Goal: Task Accomplishment & Management: Use online tool/utility

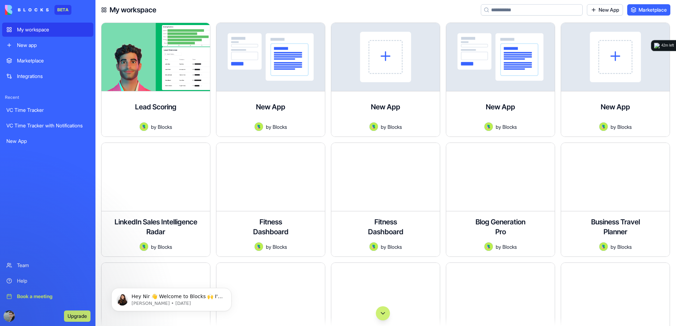
click at [46, 75] on div "Integrations" at bounding box center [53, 76] width 72 height 7
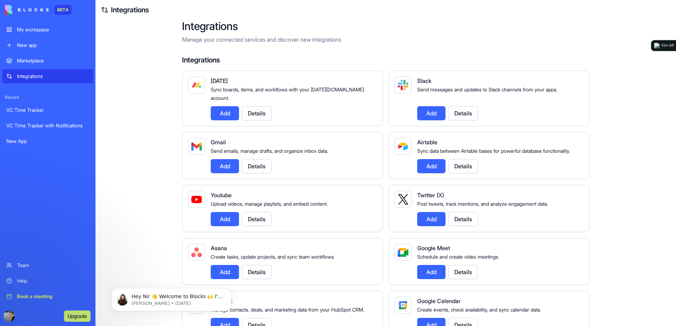
click at [46, 30] on div "My workspace" at bounding box center [53, 29] width 72 height 7
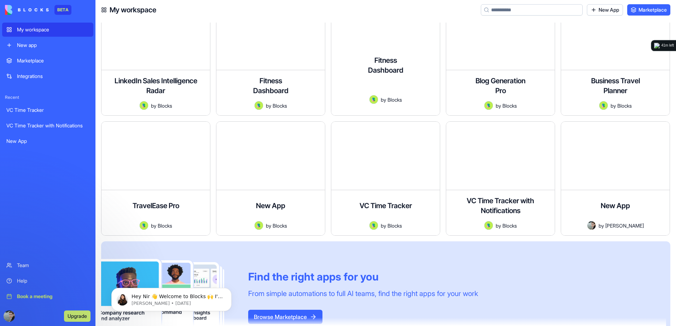
scroll to position [177, 0]
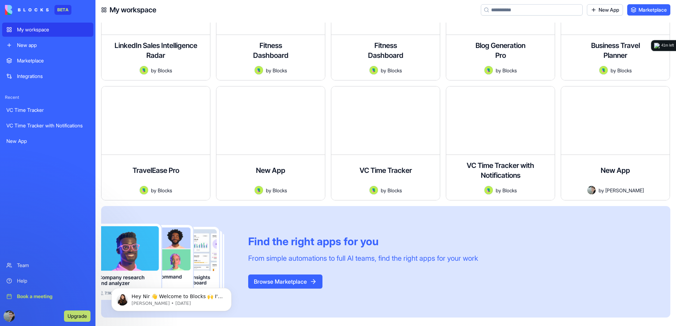
click at [67, 50] on link "New app" at bounding box center [47, 45] width 91 height 14
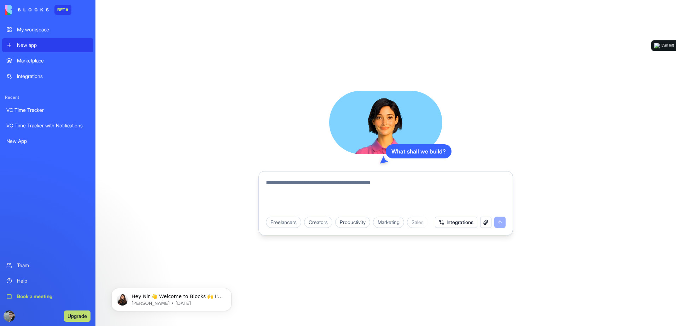
click at [289, 183] on textarea at bounding box center [386, 196] width 240 height 34
click at [462, 222] on button "Integrations" at bounding box center [456, 222] width 42 height 11
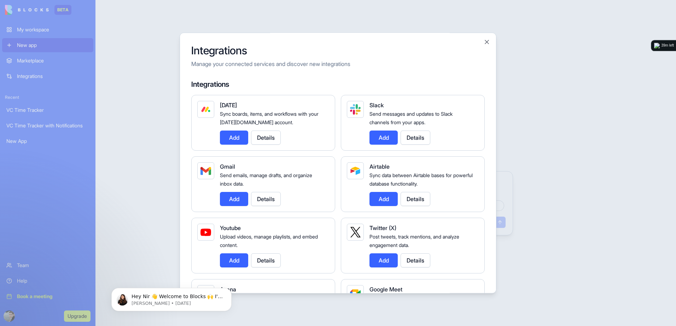
click at [529, 110] on div at bounding box center [338, 163] width 676 height 326
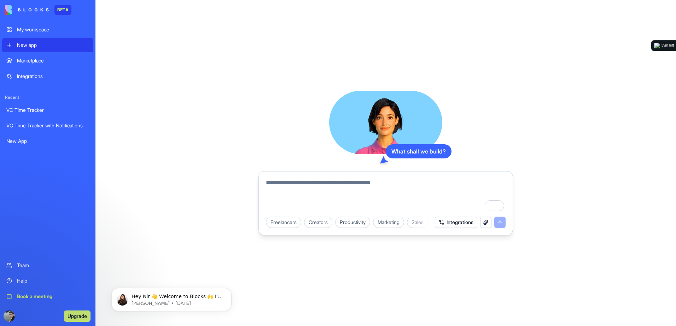
click at [435, 184] on textarea "To enrich screen reader interactions, please activate Accessibility in Grammarl…" at bounding box center [386, 196] width 240 height 34
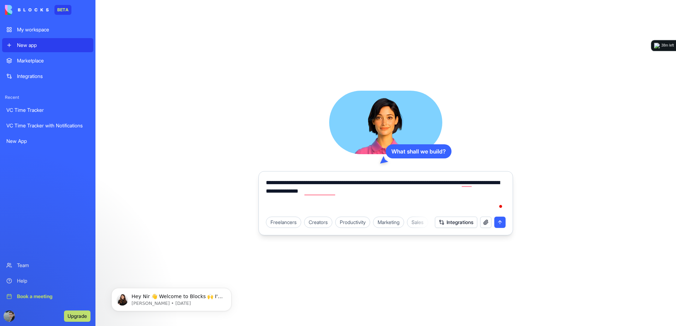
type textarea "**********"
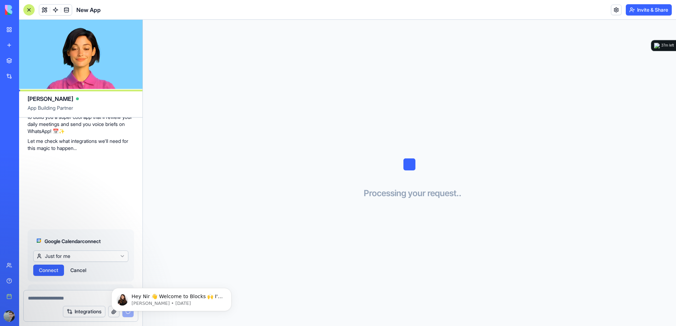
scroll to position [144, 0]
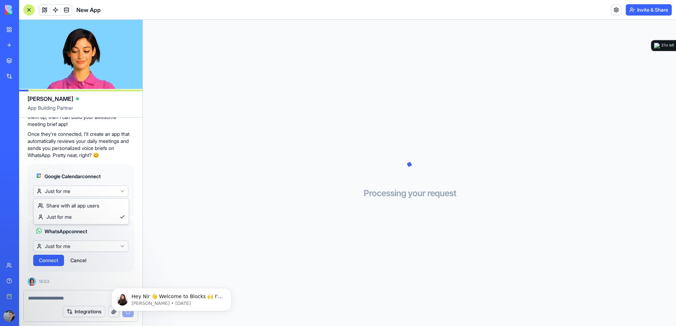
click at [106, 193] on html "BETA My workspace New app Marketplace Integrations Recent VC Time Tracker with …" at bounding box center [338, 163] width 676 height 326
click at [52, 207] on span "Connect" at bounding box center [48, 205] width 19 height 7
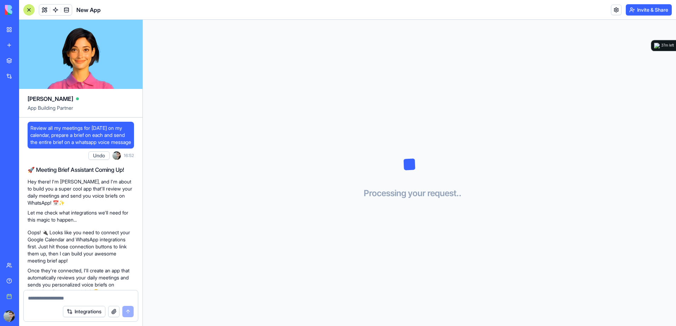
scroll to position [144, 0]
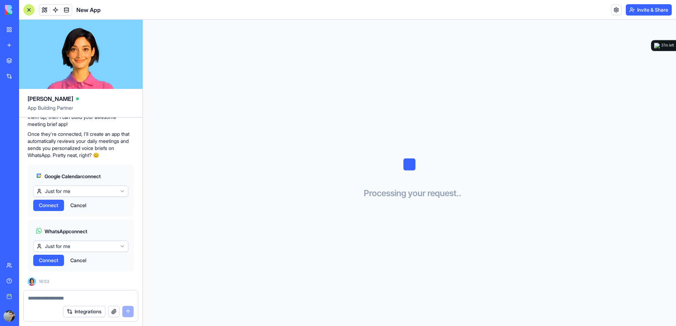
click at [86, 246] on html "BETA My workspace New app Marketplace Integrations Recent VC Time Tracker with …" at bounding box center [338, 163] width 676 height 326
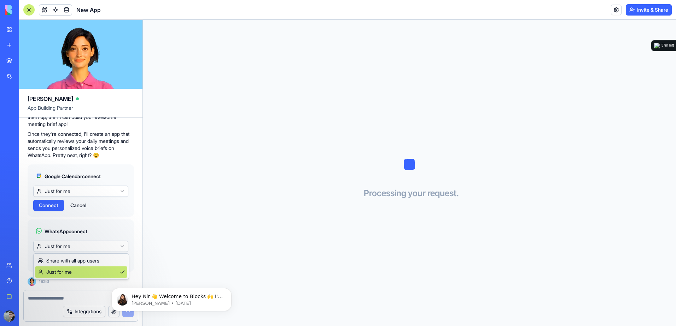
scroll to position [0, 0]
click at [50, 262] on span "Connect" at bounding box center [48, 260] width 19 height 7
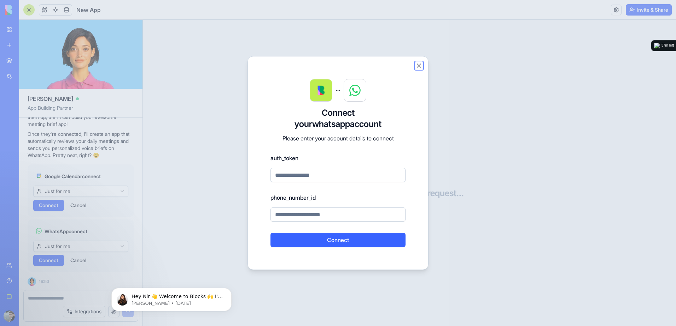
click at [417, 65] on button "Close" at bounding box center [418, 65] width 7 height 7
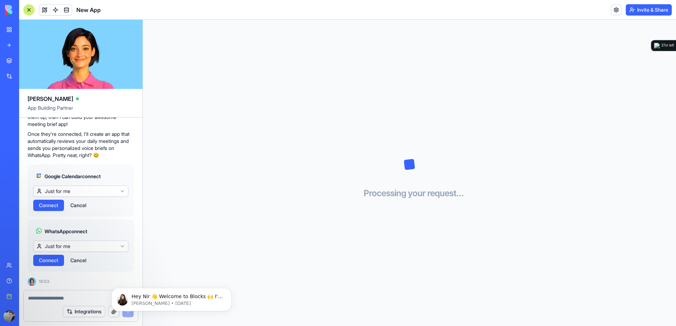
scroll to position [144, 0]
click at [90, 312] on button "Integrations" at bounding box center [84, 311] width 42 height 11
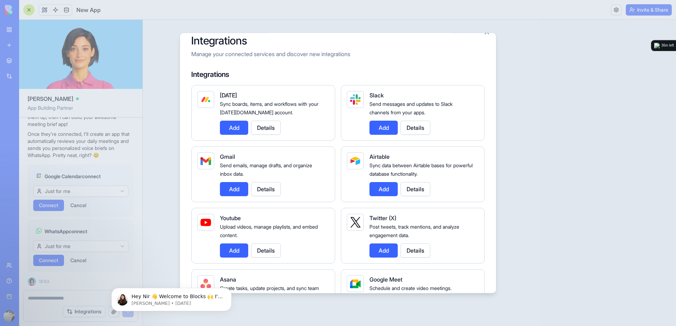
scroll to position [0, 0]
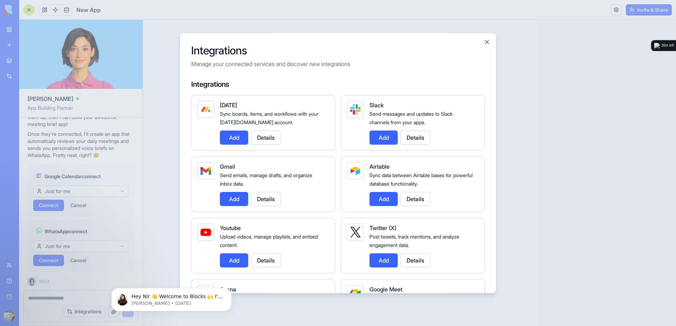
click at [222, 21] on div at bounding box center [338, 163] width 676 height 326
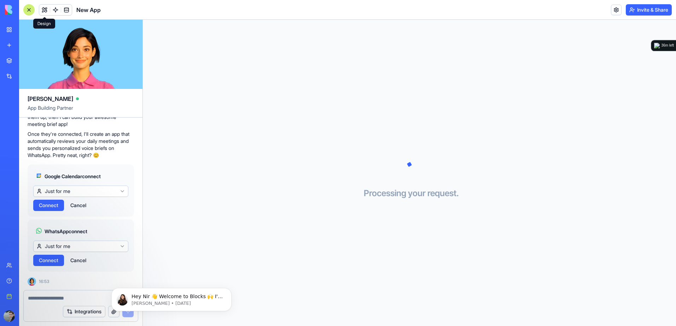
click at [43, 10] on button at bounding box center [44, 10] width 11 height 11
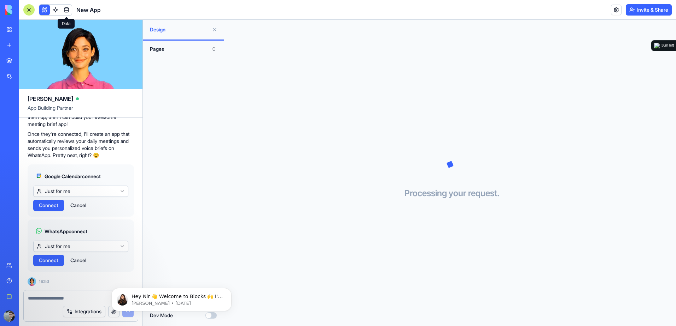
click at [68, 7] on link at bounding box center [66, 10] width 11 height 11
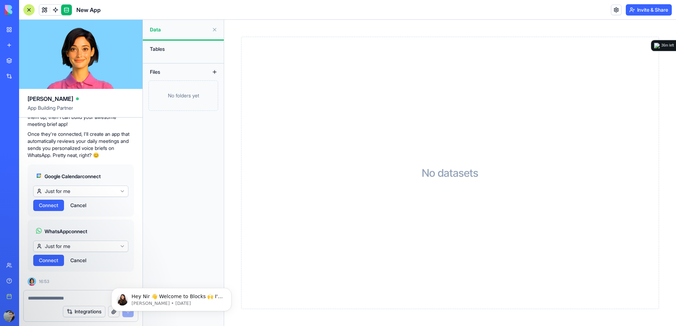
click at [157, 47] on div "Tables" at bounding box center [183, 48] width 74 height 11
click at [56, 12] on link at bounding box center [55, 10] width 11 height 11
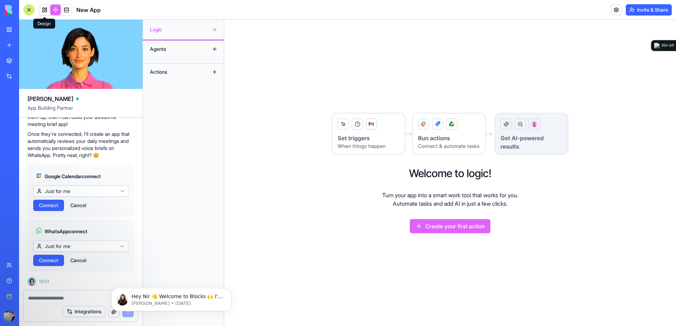
click at [47, 10] on link at bounding box center [44, 10] width 11 height 11
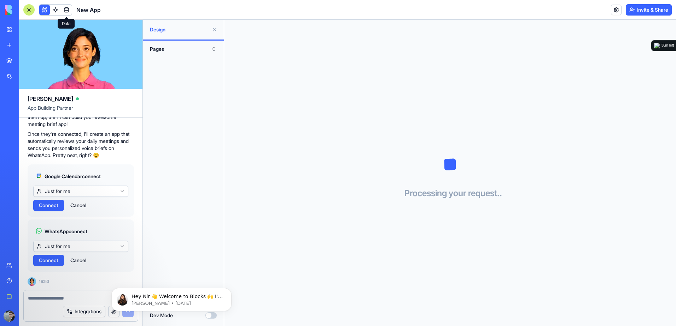
click at [65, 11] on link at bounding box center [66, 10] width 11 height 11
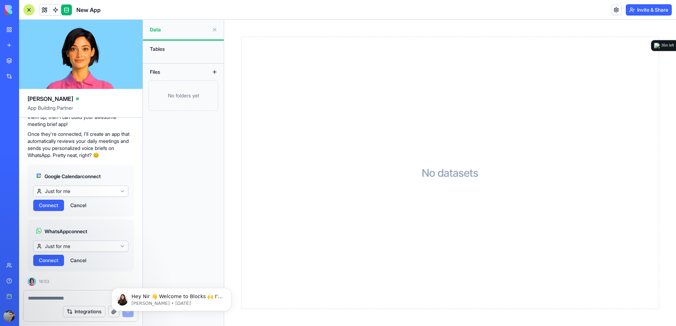
click at [13, 60] on link "Marketplace" at bounding box center [16, 61] width 28 height 14
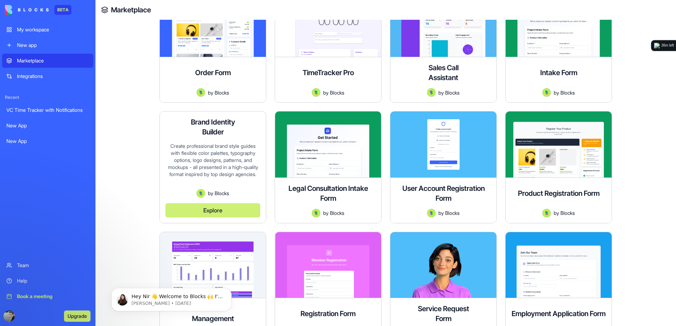
scroll to position [495, 0]
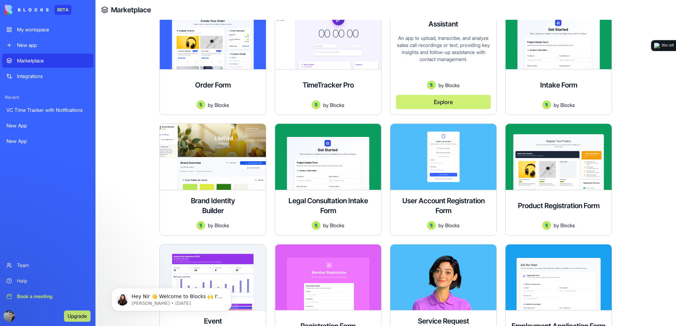
click at [428, 79] on div "An app to upload, transcribe, and analyze sales call recordings or text, provid…" at bounding box center [443, 58] width 95 height 47
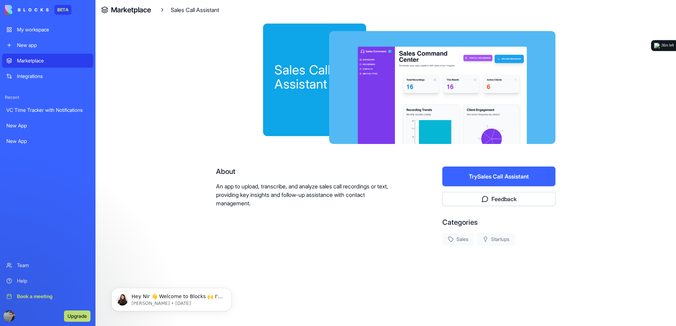
click at [438, 101] on div at bounding box center [442, 87] width 226 height 113
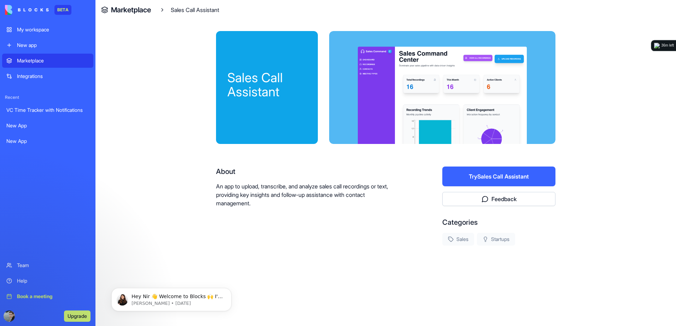
click at [487, 179] on button "Try Sales Call Assistant" at bounding box center [498, 177] width 113 height 20
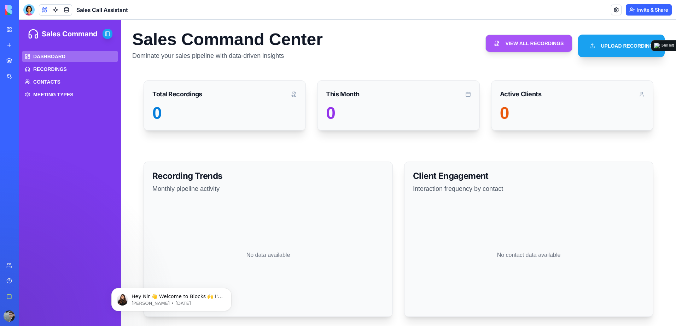
click at [48, 54] on span "DASHBOARD" at bounding box center [49, 56] width 32 height 7
click at [43, 69] on span "RECORDINGS" at bounding box center [50, 69] width 34 height 7
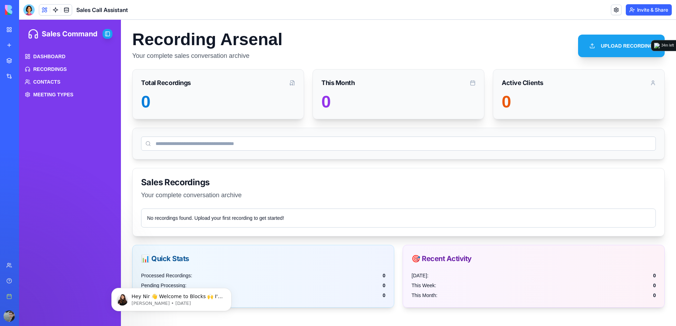
click at [300, 147] on input at bounding box center [398, 144] width 514 height 14
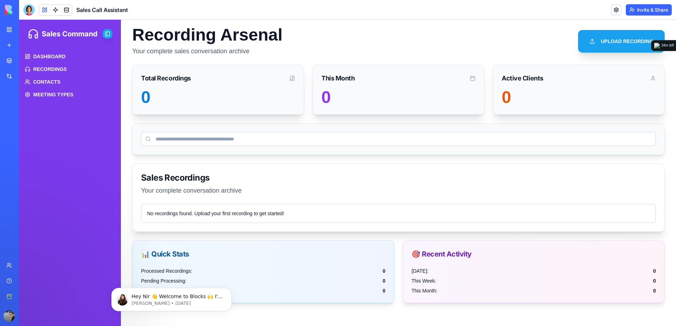
scroll to position [6, 0]
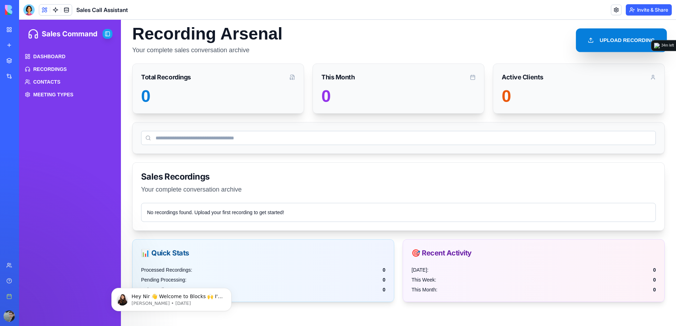
click at [606, 36] on button "UPLOAD RECORDING" at bounding box center [621, 40] width 91 height 24
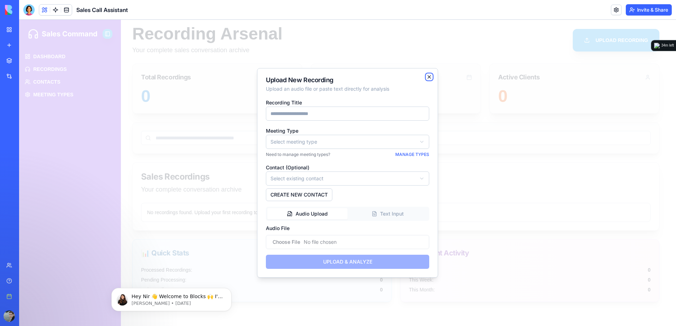
click at [431, 77] on icon "button" at bounding box center [429, 77] width 6 height 6
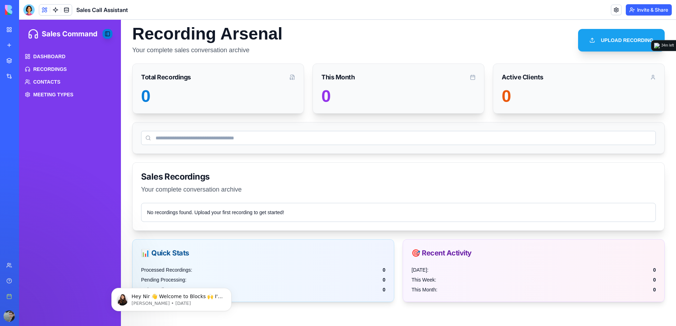
click at [106, 33] on button "Toggle Sidebar" at bounding box center [107, 34] width 10 height 10
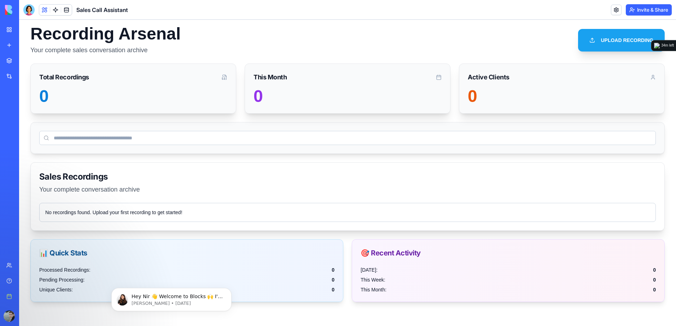
click at [28, 12] on div at bounding box center [28, 9] width 11 height 11
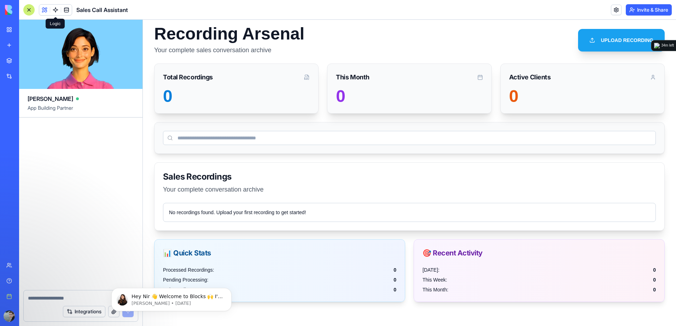
click at [58, 10] on link at bounding box center [55, 10] width 11 height 11
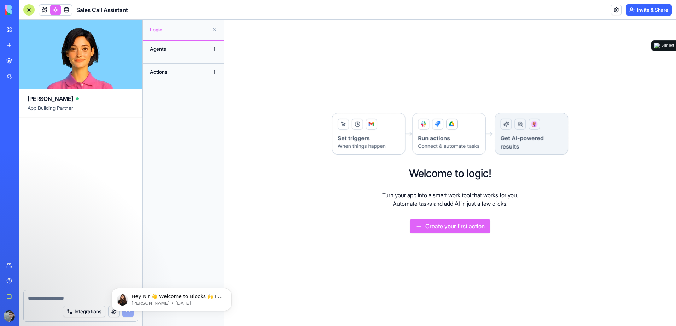
click at [459, 230] on button "Create your first action" at bounding box center [450, 226] width 81 height 14
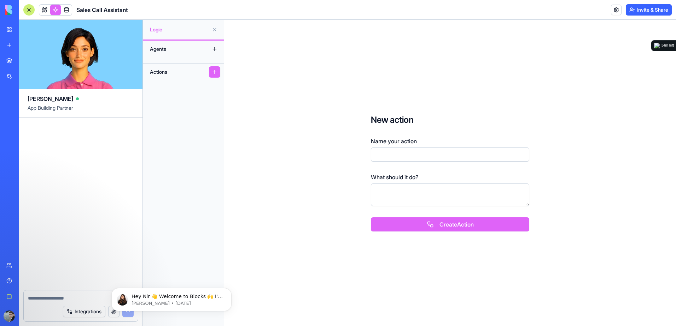
click at [410, 159] on input "Name your action" at bounding box center [450, 155] width 158 height 14
type input "********"
click at [418, 200] on textarea "To enrich screen reader interactions, please activate Accessibility in Grammarl…" at bounding box center [450, 195] width 158 height 23
type textarea "******"
click at [427, 228] on button "Create Action" at bounding box center [450, 225] width 158 height 14
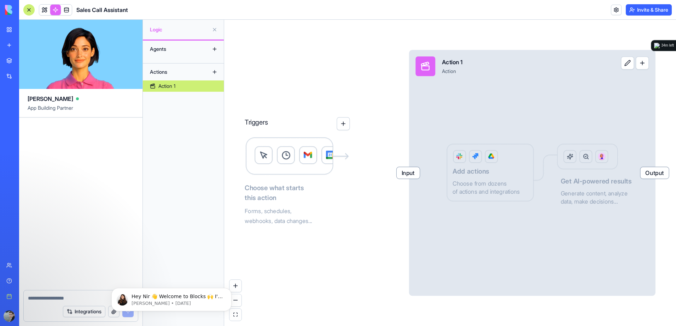
click at [406, 173] on span "Input" at bounding box center [407, 173] width 23 height 12
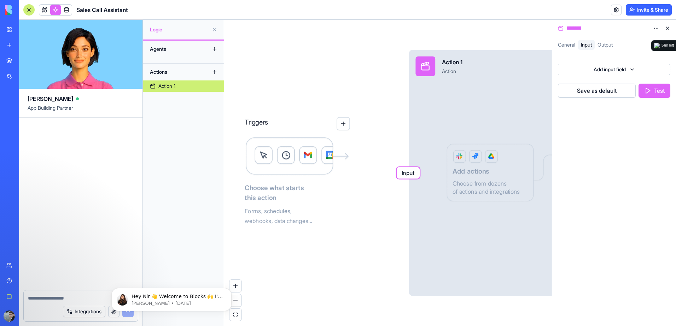
click at [344, 112] on div "Triggers" at bounding box center [297, 117] width 105 height 26
click at [665, 28] on button at bounding box center [666, 28] width 11 height 11
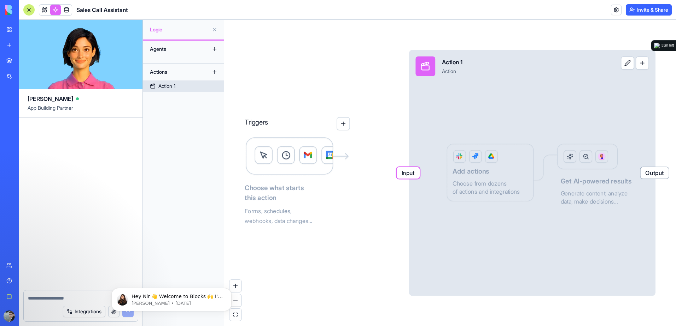
click at [404, 174] on span "Input" at bounding box center [407, 173] width 23 height 12
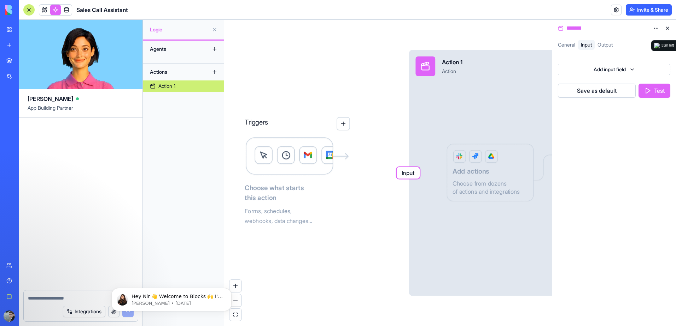
click at [154, 51] on div "Agents" at bounding box center [174, 48] width 57 height 11
click at [213, 48] on button at bounding box center [214, 48] width 11 height 11
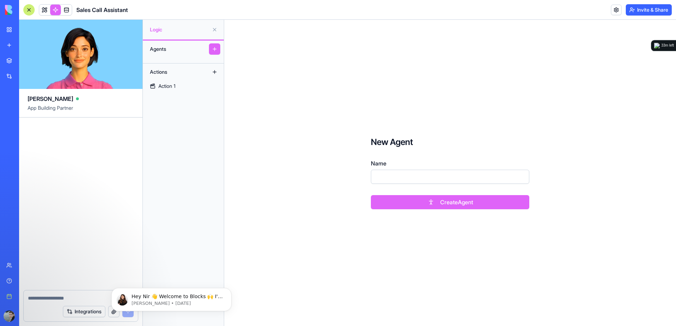
click at [401, 177] on input "Name" at bounding box center [450, 177] width 158 height 14
type input "*****"
click at [371, 195] on button "Create Agent" at bounding box center [450, 202] width 158 height 14
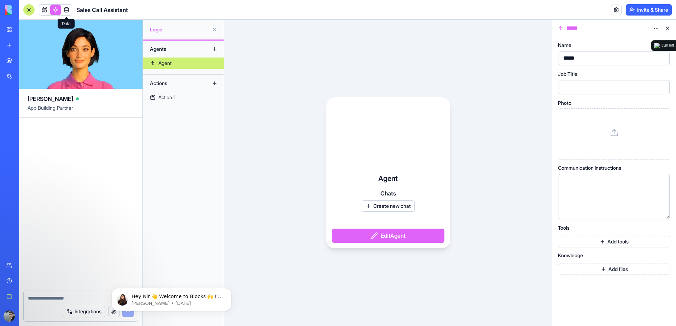
click at [66, 10] on link at bounding box center [66, 10] width 11 height 11
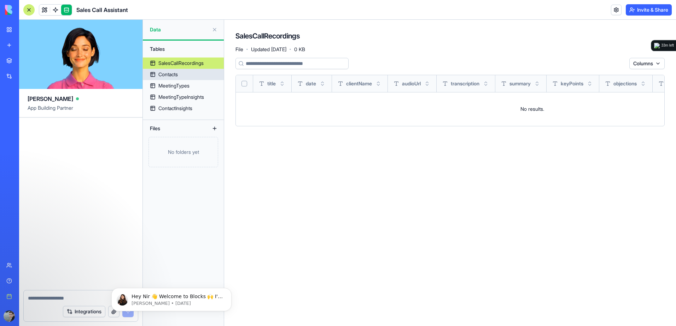
click at [171, 71] on div "Contacts" at bounding box center [167, 74] width 19 height 7
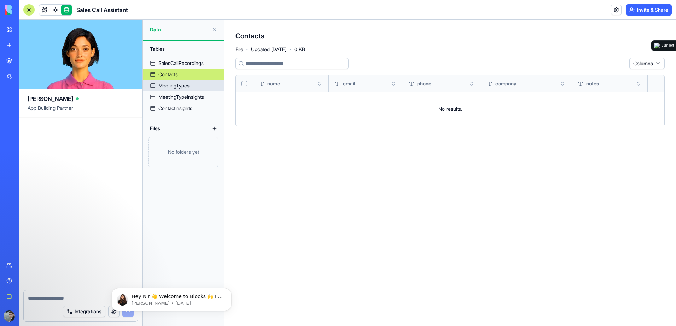
click at [171, 83] on div "MeetingTypes" at bounding box center [173, 85] width 31 height 7
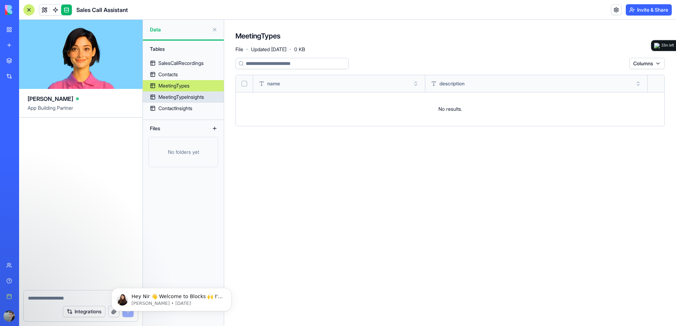
click at [173, 99] on div "MeetingTypeInsights" at bounding box center [181, 97] width 46 height 7
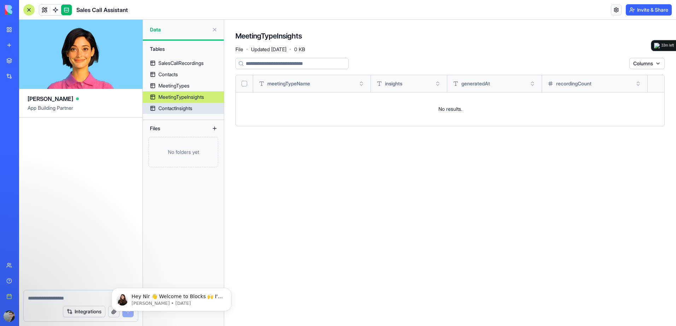
click at [172, 110] on div "ContactInsights" at bounding box center [175, 108] width 34 height 7
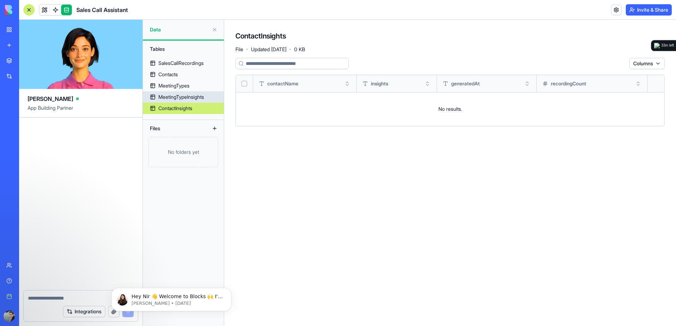
click at [171, 95] on div "MeetingTypeInsights" at bounding box center [181, 97] width 46 height 7
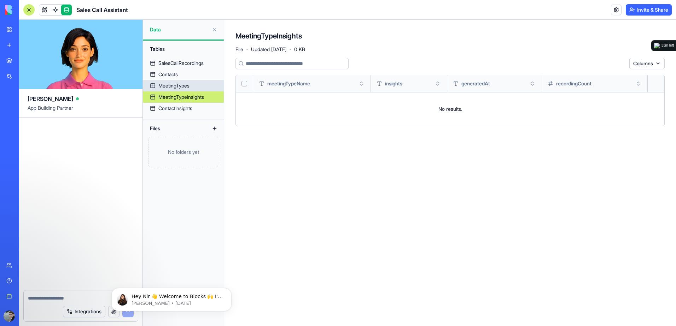
click at [171, 86] on div "MeetingTypes" at bounding box center [173, 85] width 31 height 7
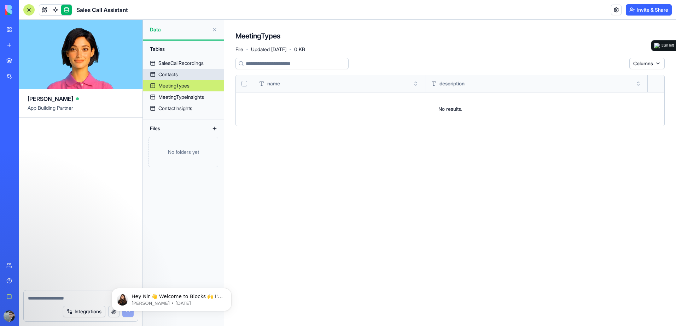
click at [171, 71] on div "Contacts" at bounding box center [167, 74] width 19 height 7
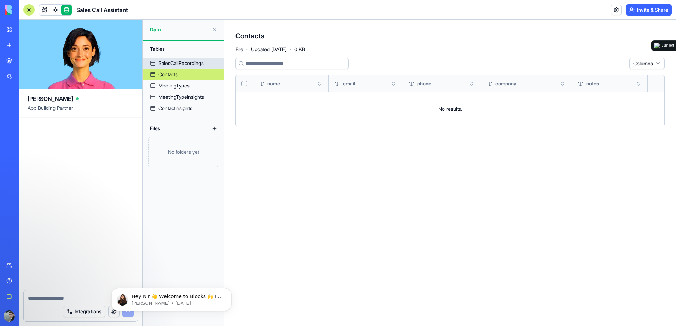
click at [171, 64] on div "SalesCallRecordings" at bounding box center [180, 63] width 45 height 7
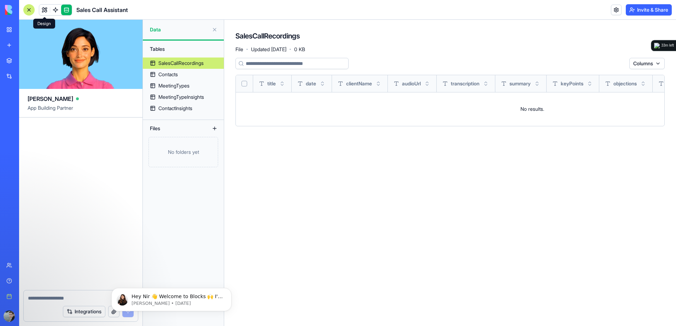
click at [47, 11] on link at bounding box center [44, 10] width 11 height 11
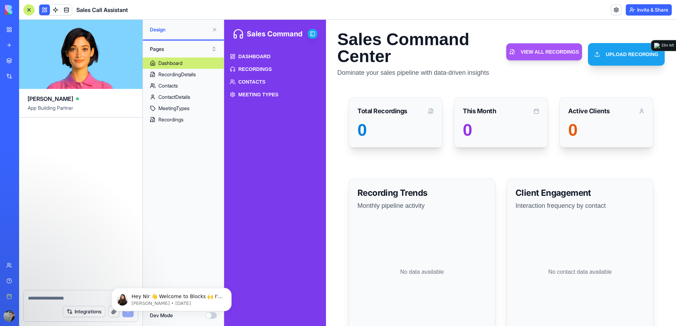
click at [167, 62] on div "Dashboard" at bounding box center [170, 63] width 24 height 7
click at [169, 111] on div "MeetingTypes" at bounding box center [173, 108] width 31 height 7
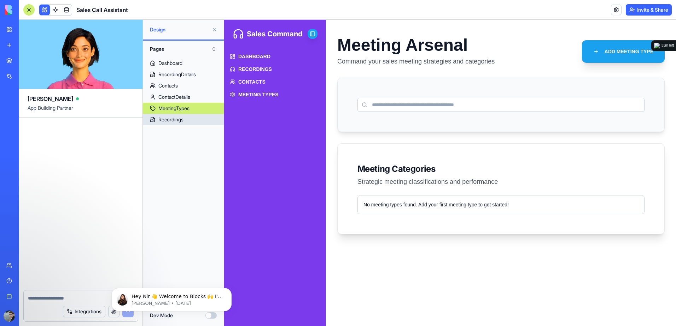
click at [170, 125] on link "Recordings" at bounding box center [183, 119] width 81 height 11
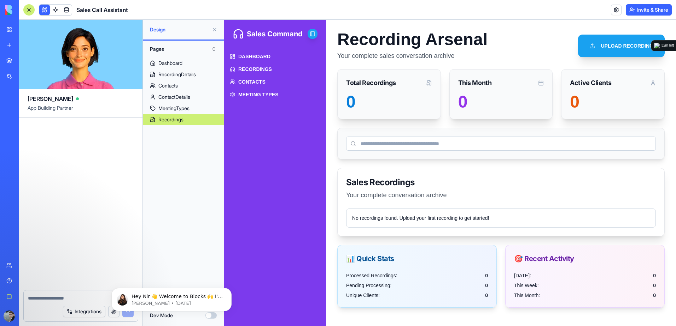
click at [212, 318] on body "Hey Nir 👋 Welcome to Blocks 🙌 I'm here if you have any questions! Shelly • 20w …" at bounding box center [172, 298] width 136 height 44
click at [228, 289] on icon "Dismiss notification" at bounding box center [230, 290] width 4 height 4
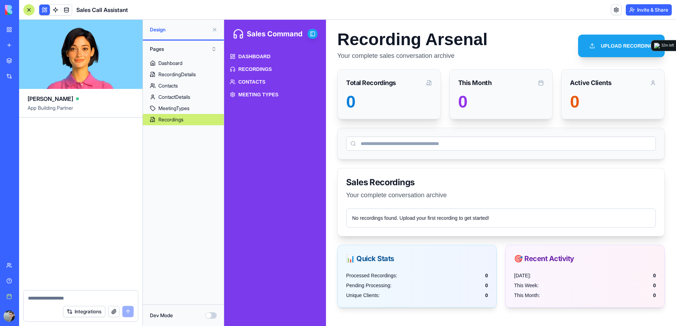
drag, startPoint x: 123, startPoint y: 277, endPoint x: 113, endPoint y: 259, distance: 20.4
drag, startPoint x: 113, startPoint y: 259, endPoint x: 61, endPoint y: 193, distance: 84.2
click at [61, 193] on div at bounding box center [80, 204] width 123 height 173
